Goal: Task Accomplishment & Management: Complete application form

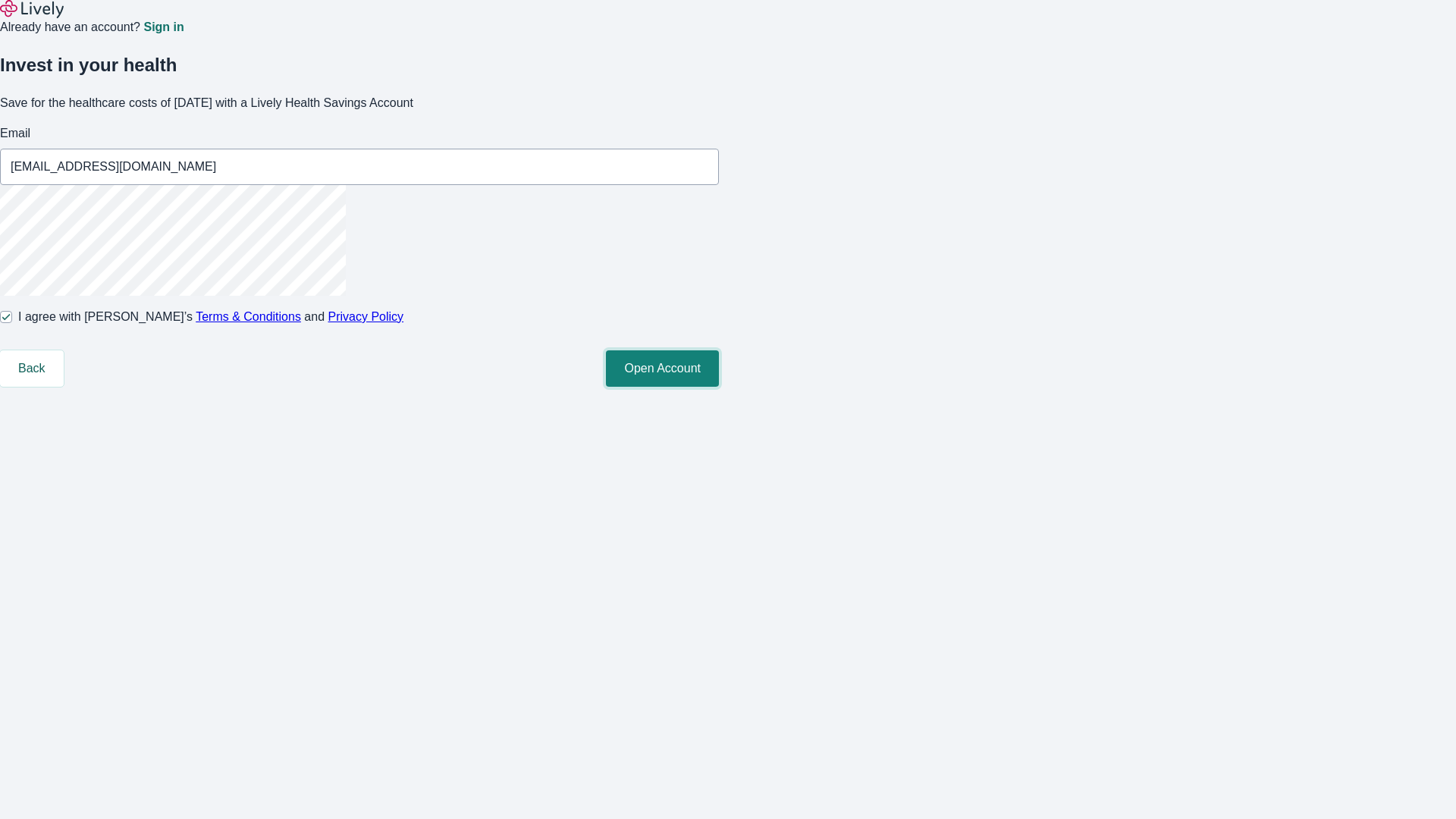
click at [719, 387] on button "Open Account" at bounding box center [663, 368] width 113 height 36
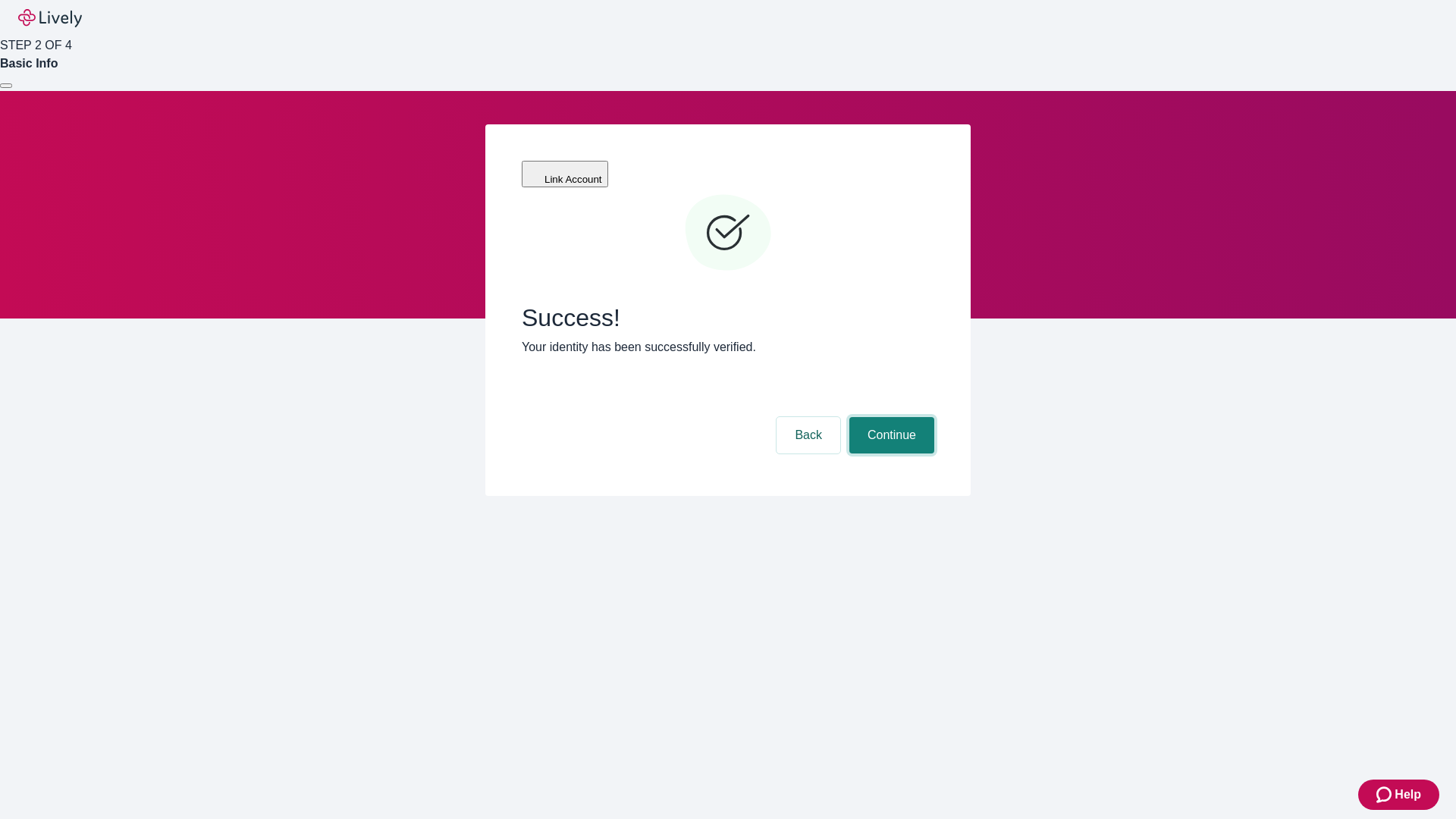
click at [889, 417] on button "Continue" at bounding box center [892, 435] width 85 height 36
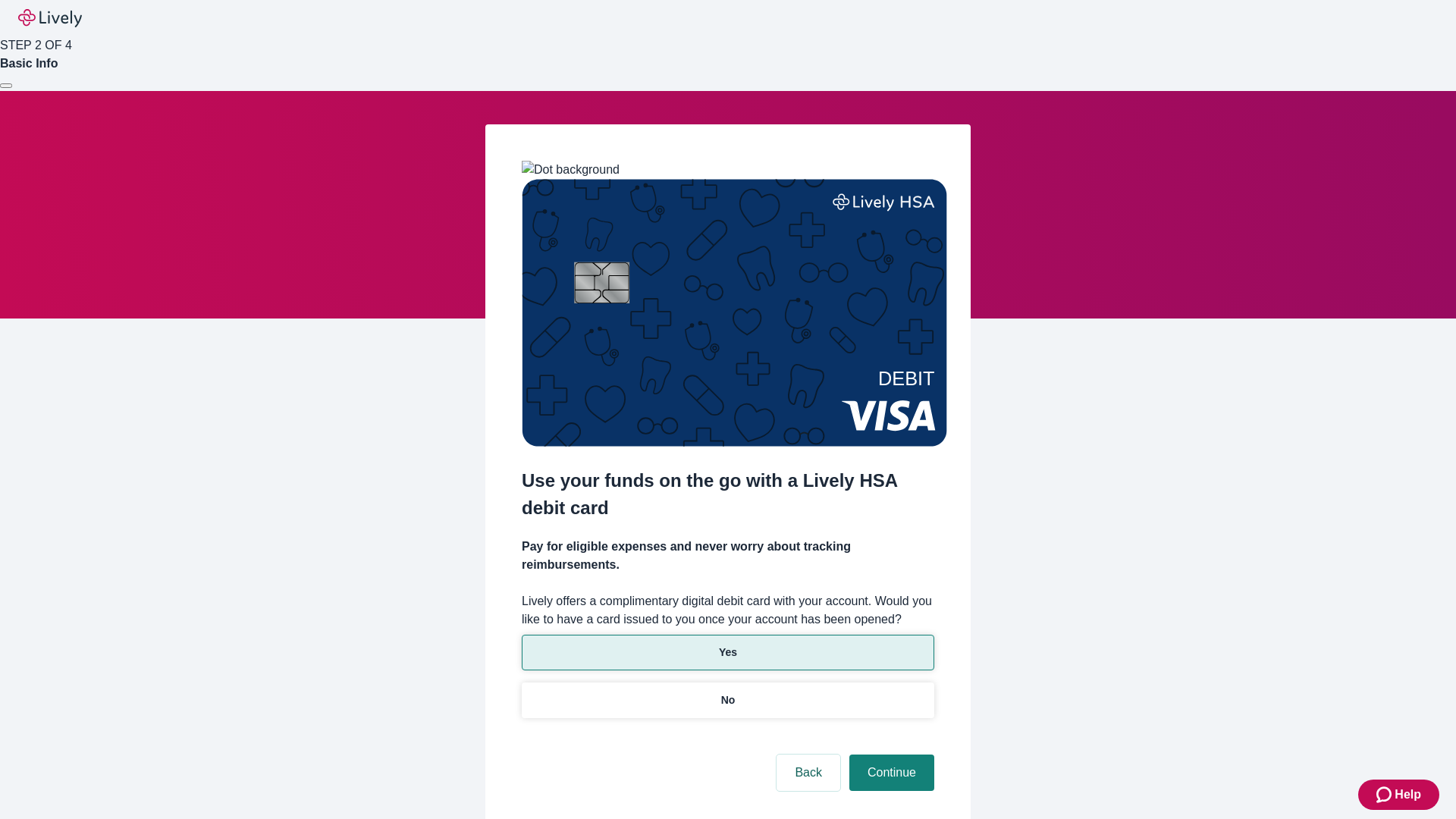
click at [728, 644] on p "Yes" at bounding box center [728, 652] width 19 height 16
click at [889, 755] on button "Continue" at bounding box center [892, 772] width 85 height 36
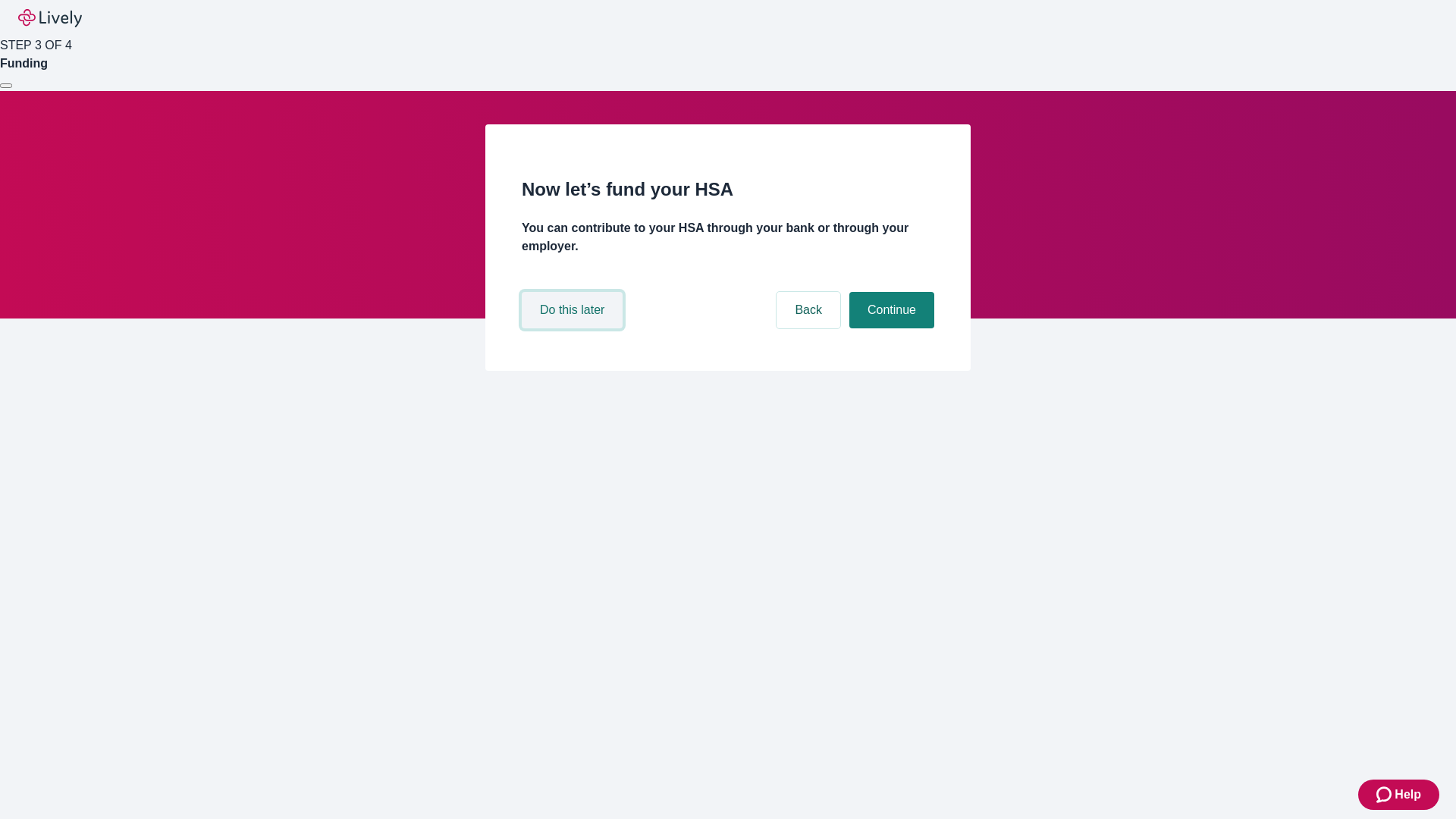
click at [574, 329] on button "Do this later" at bounding box center [572, 309] width 101 height 36
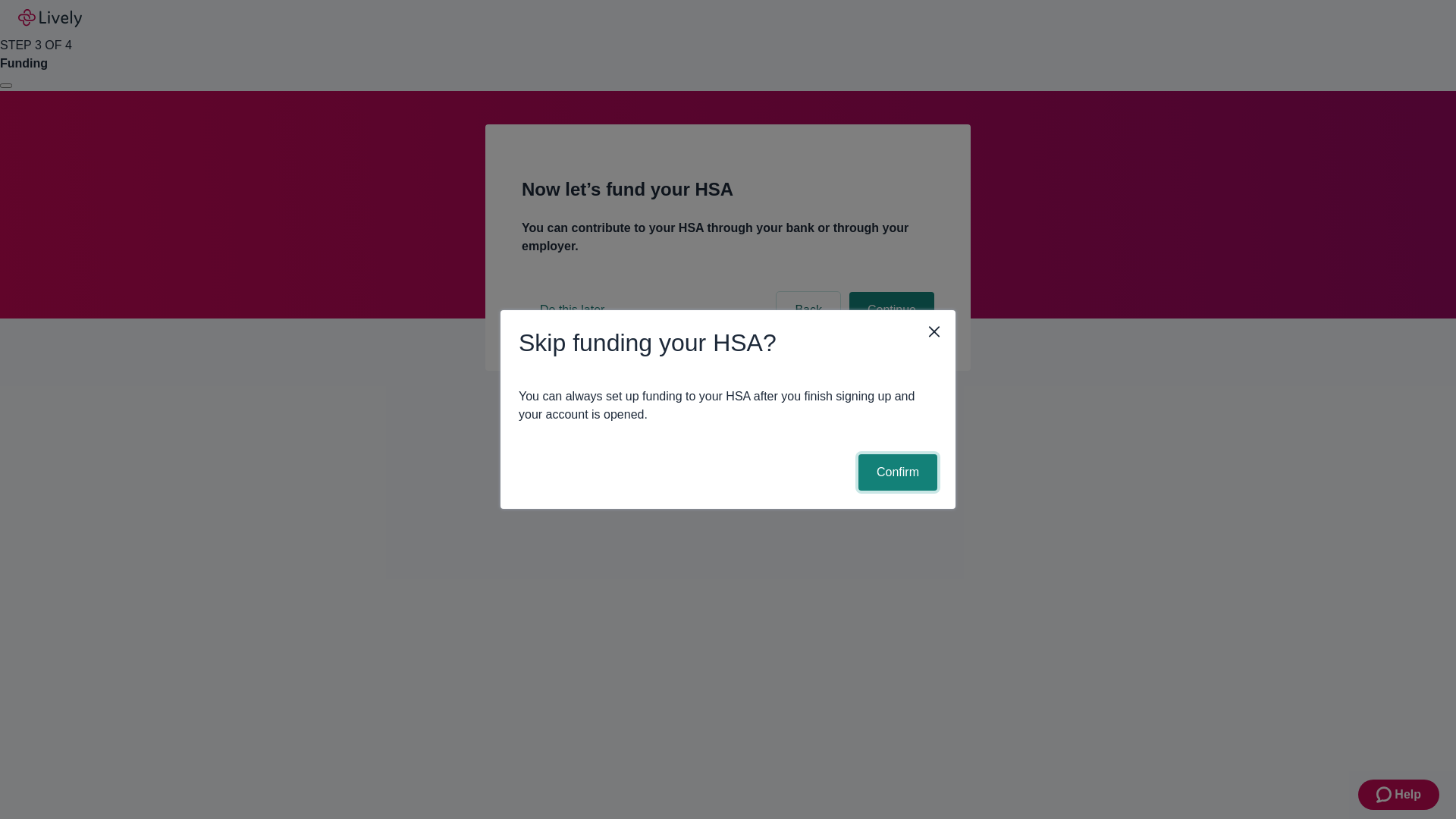
click at [896, 473] on button "Confirm" at bounding box center [897, 472] width 79 height 36
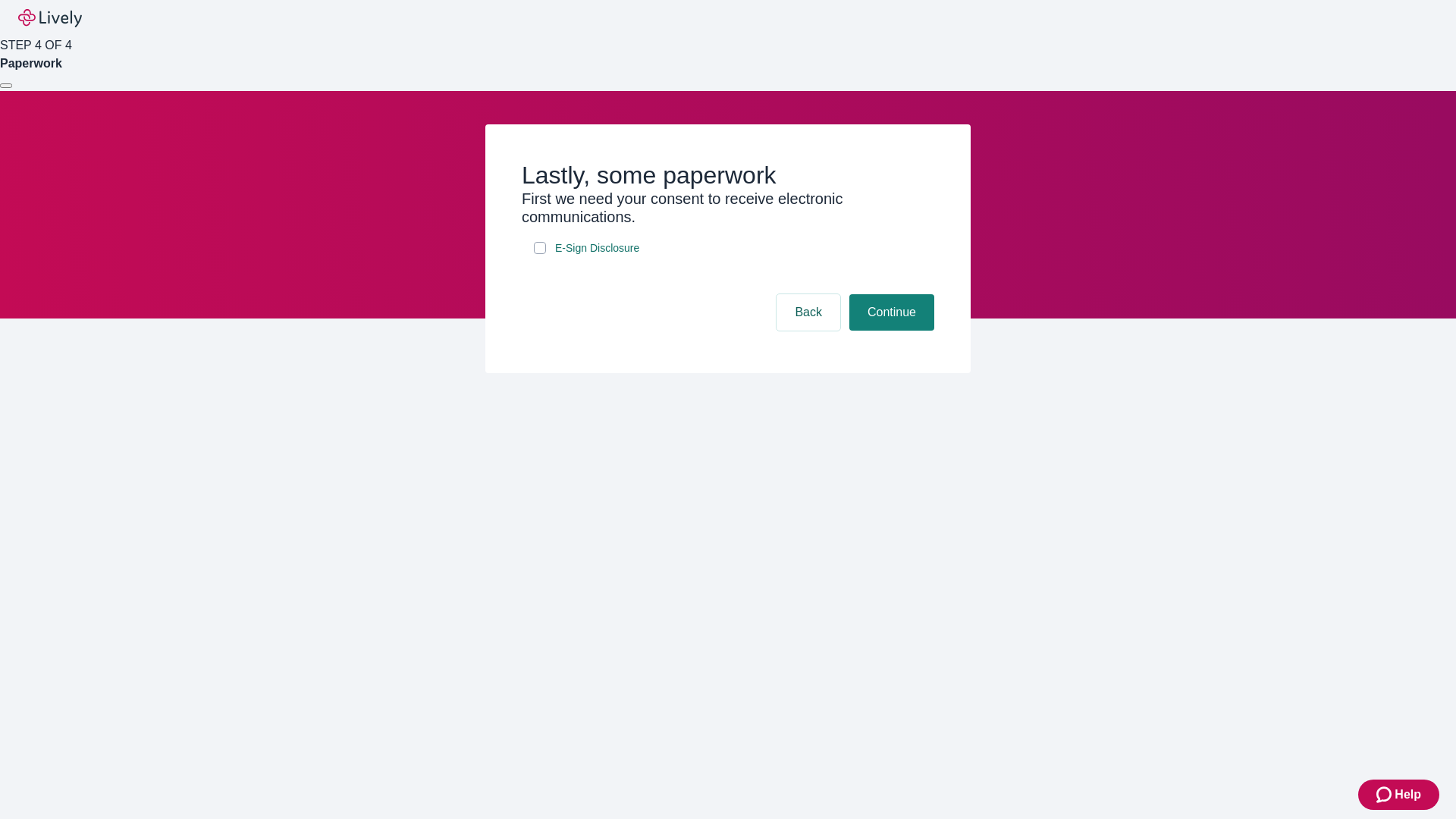
click at [540, 254] on input "E-Sign Disclosure" at bounding box center [540, 248] width 12 height 12
checkbox input "true"
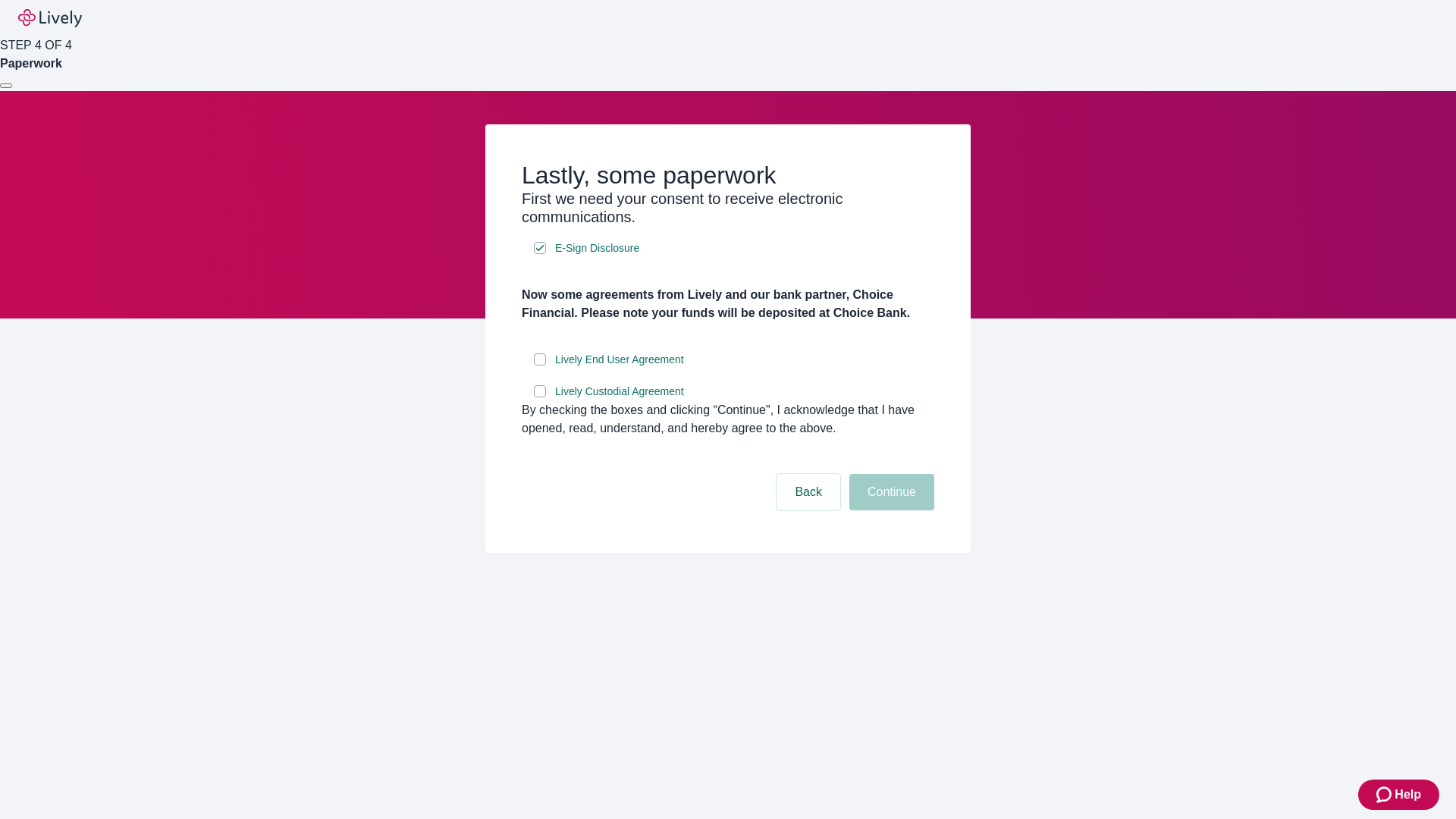
click at [540, 366] on input "Lively End User Agreement" at bounding box center [540, 360] width 12 height 12
checkbox input "true"
click at [540, 398] on input "Lively Custodial Agreement" at bounding box center [540, 391] width 12 height 12
checkbox input "true"
click at [889, 510] on button "Continue" at bounding box center [892, 491] width 85 height 36
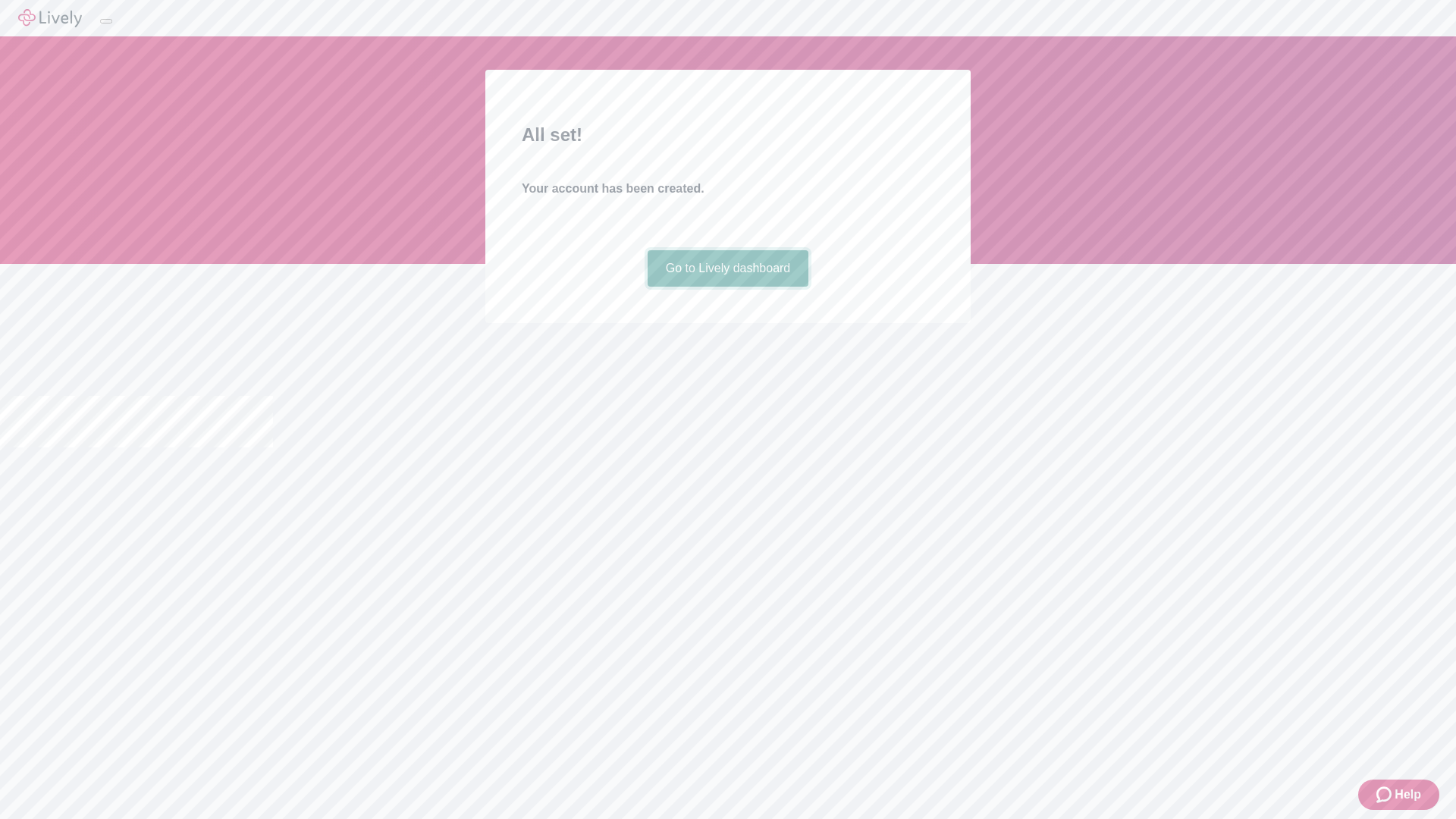
click at [728, 286] on link "Go to Lively dashboard" at bounding box center [728, 268] width 162 height 36
